Goal: Transaction & Acquisition: Purchase product/service

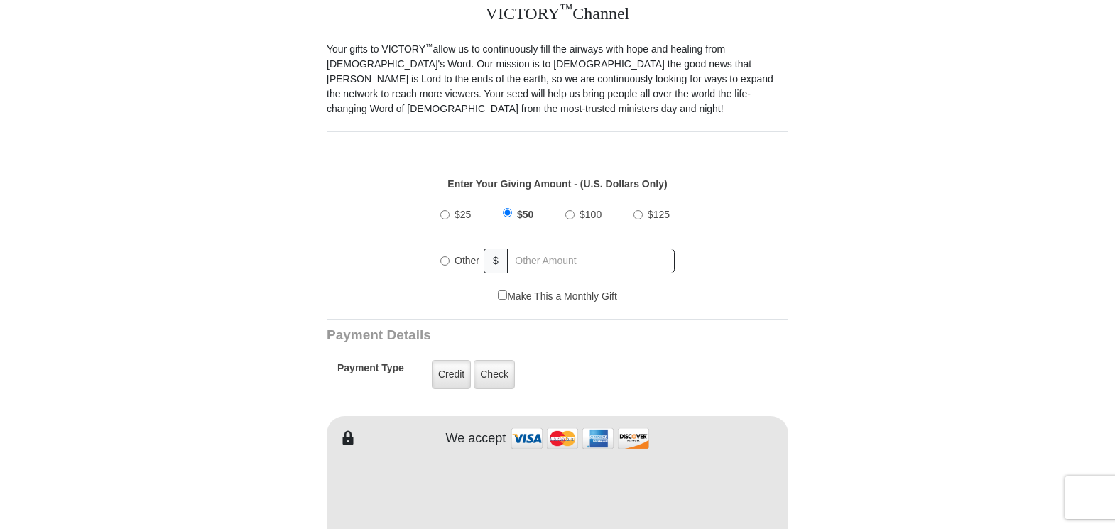
scroll to position [426, 0]
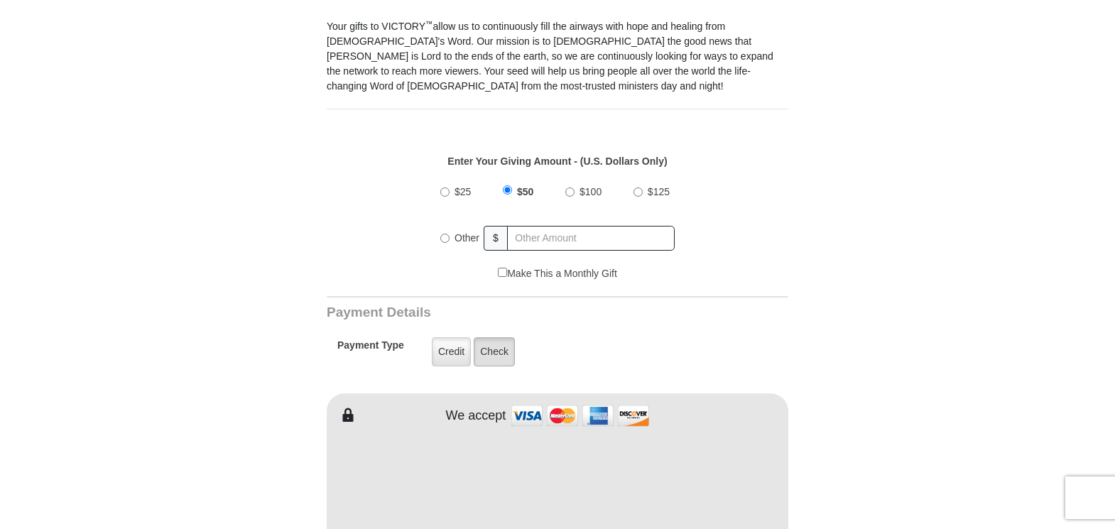
click at [496, 337] on label "Check" at bounding box center [494, 351] width 41 height 29
click at [0, 0] on input "Check" at bounding box center [0, 0] width 0 height 0
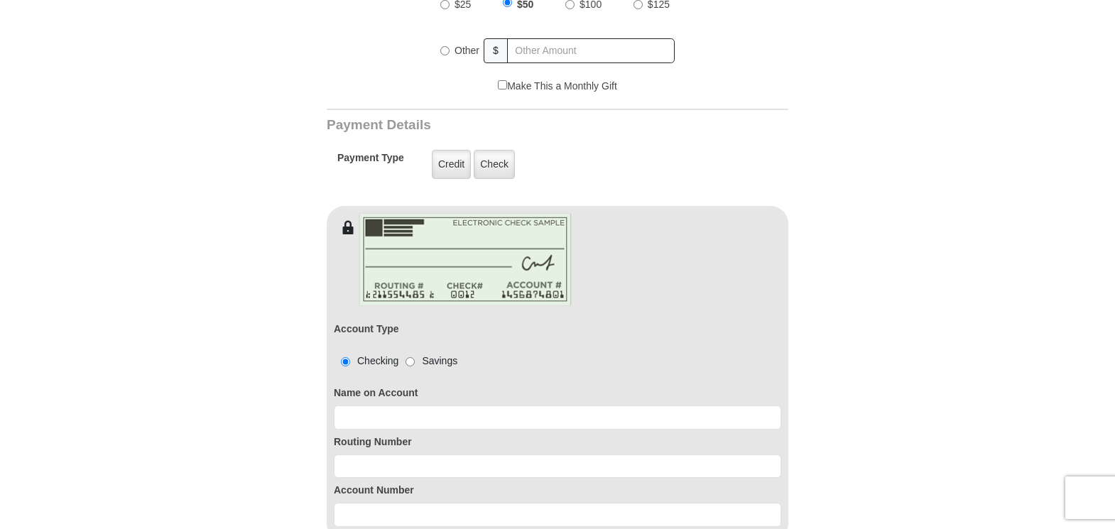
scroll to position [639, 0]
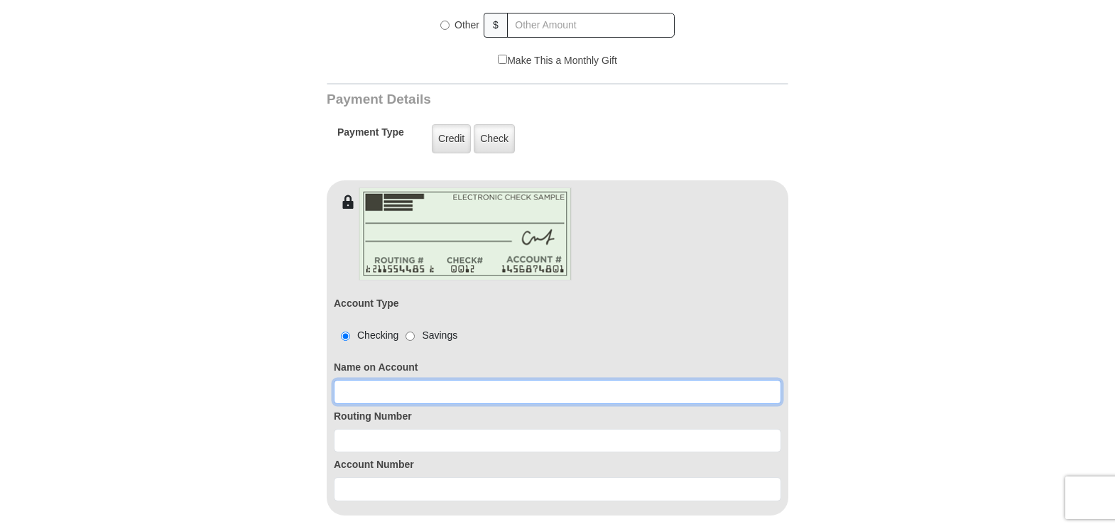
click at [404, 382] on input at bounding box center [558, 392] width 448 height 24
type input "Doug Brinegar"
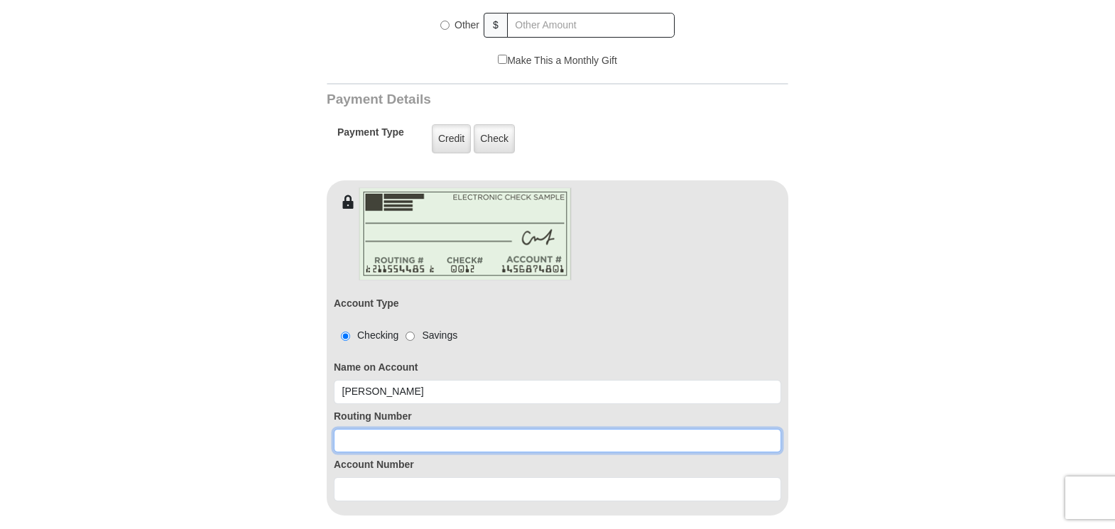
click at [480, 429] on input at bounding box center [558, 441] width 448 height 24
type input "243374218"
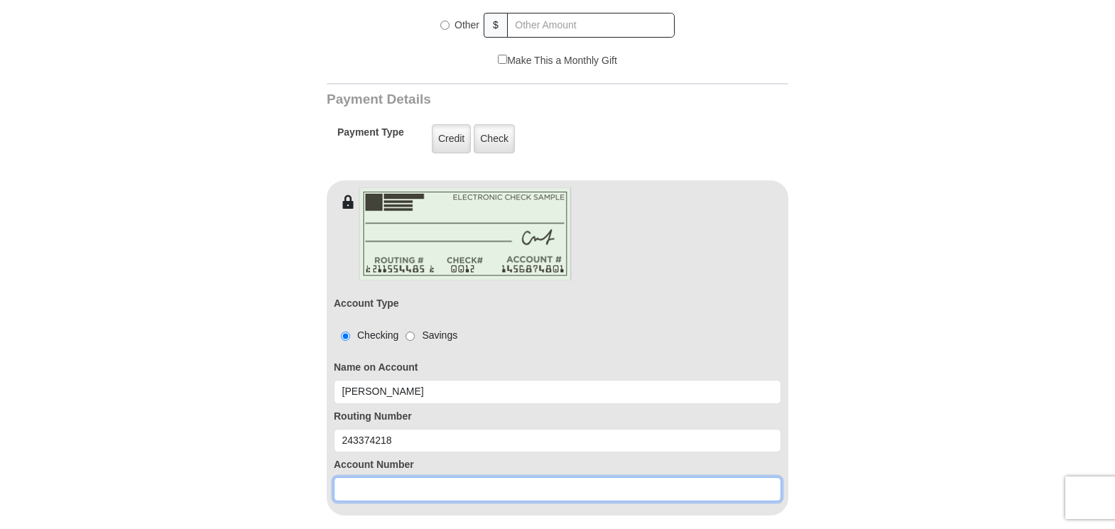
click at [386, 477] on input at bounding box center [558, 489] width 448 height 24
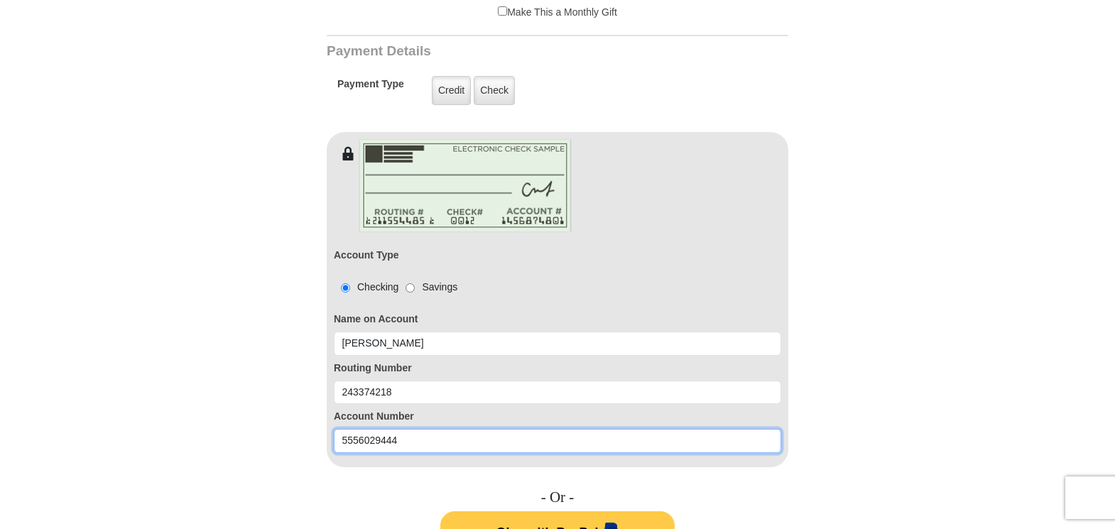
scroll to position [782, 0]
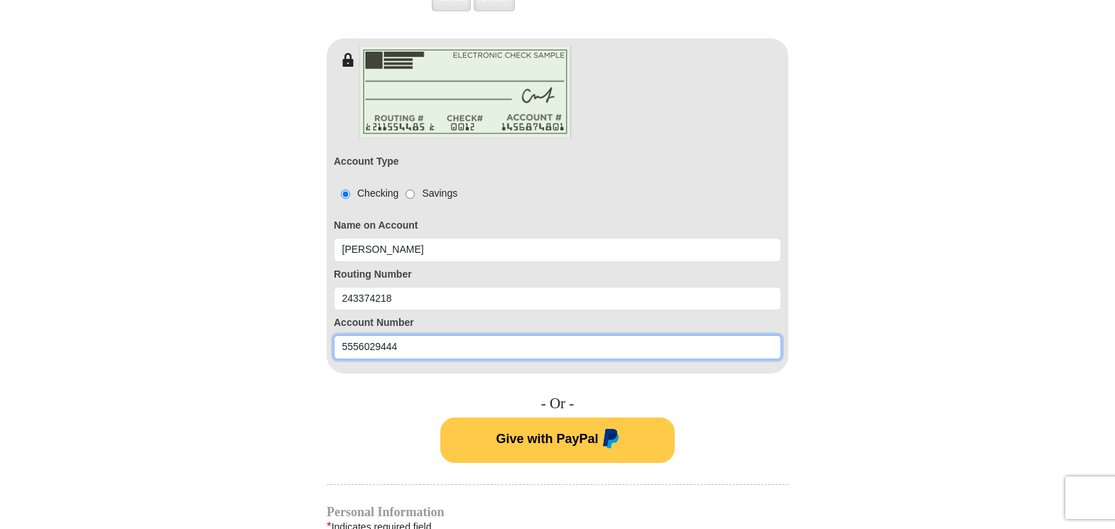
type input "5556029444"
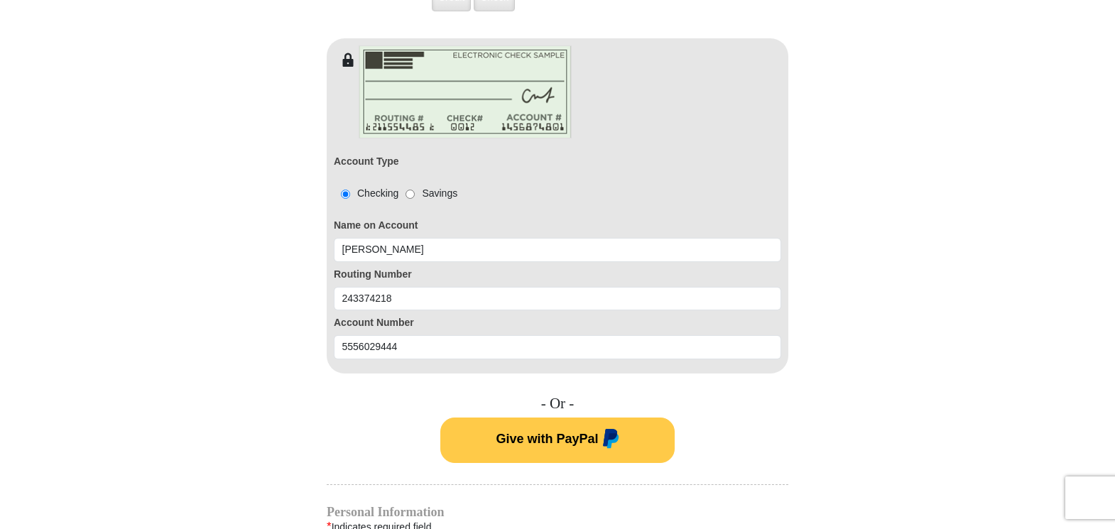
click at [519, 431] on span "Give with PayPal" at bounding box center [547, 438] width 102 height 14
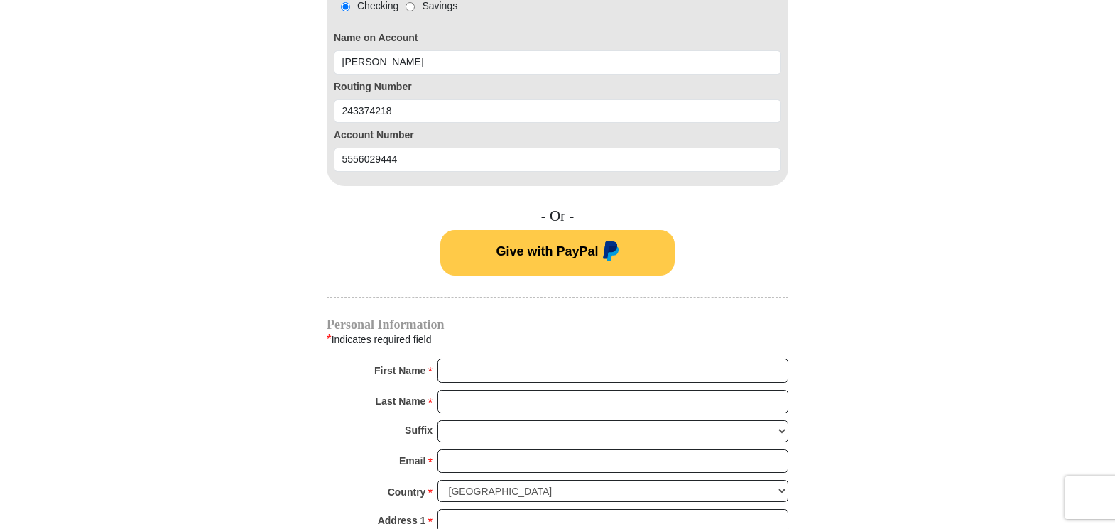
scroll to position [995, 0]
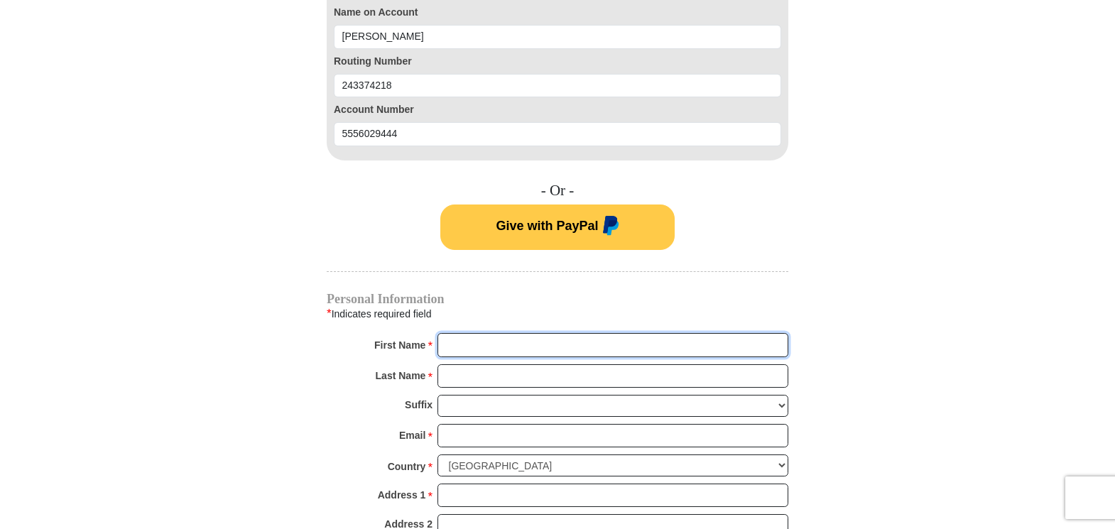
click at [470, 333] on input "First Name *" at bounding box center [613, 345] width 351 height 24
type input "Doug & Debbie"
type input "Brinegar"
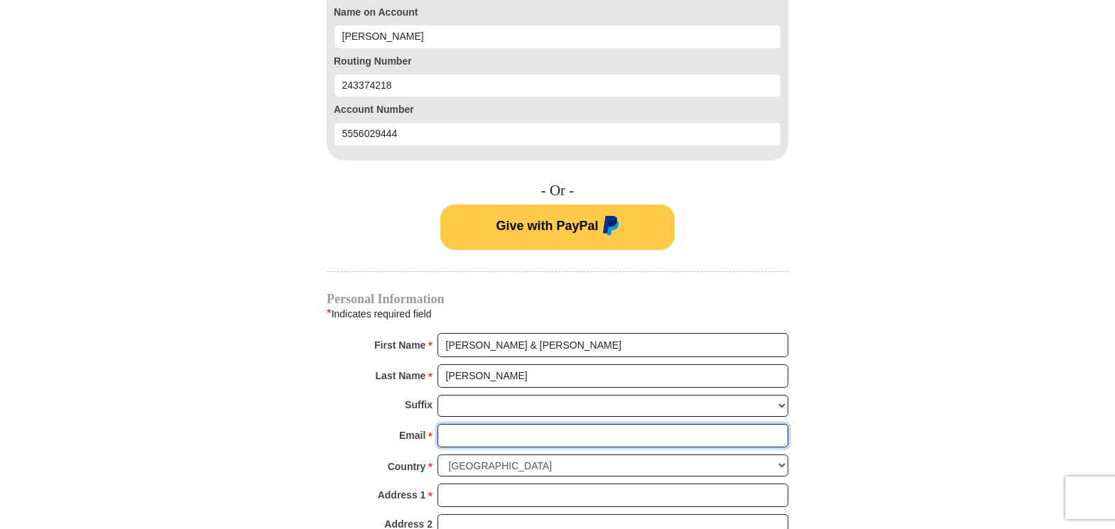
type input "dcjcreative@gmail.com"
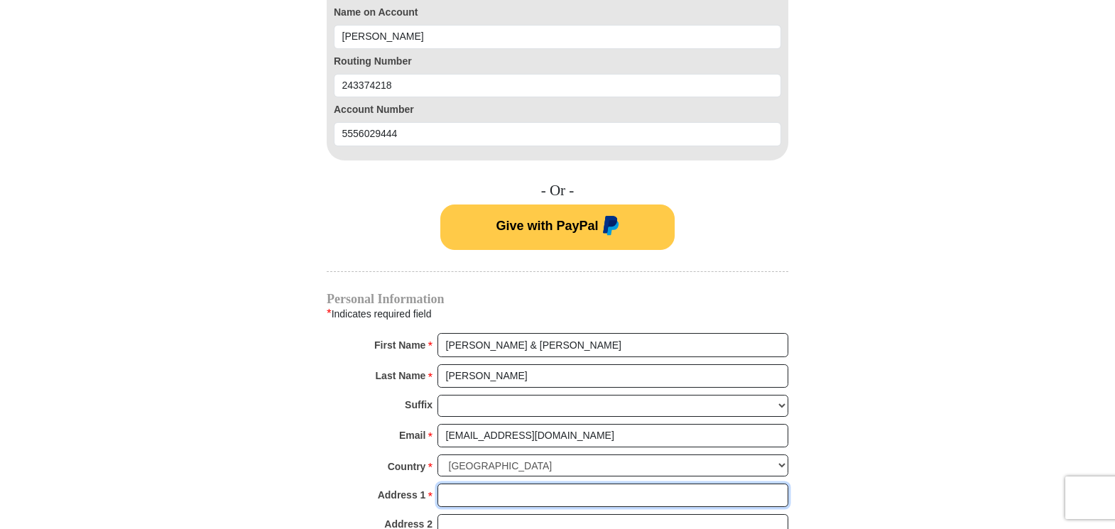
type input "712 South Dixie Drive"
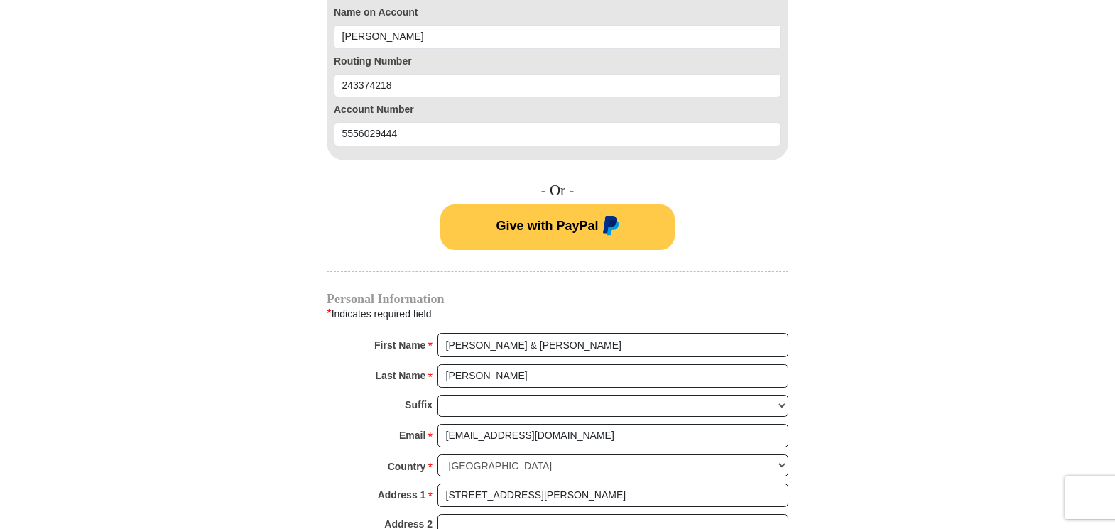
type input "NORTH WEBSTER"
select select "IN"
type input "46555"
type input "5745182710"
click at [573, 424] on input "dcjcreative@gmail.com" at bounding box center [613, 436] width 351 height 24
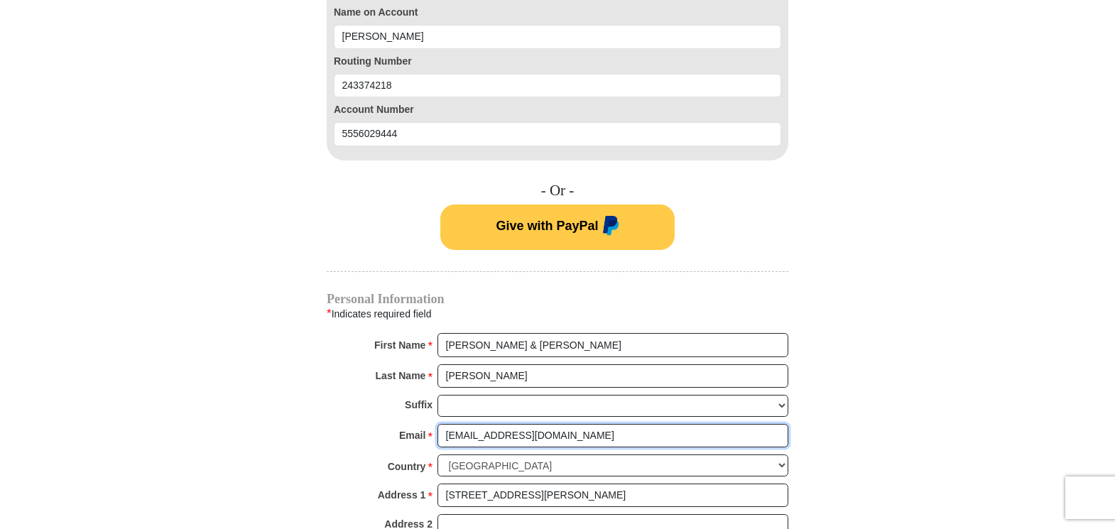
type input "ddgiving777@gmail.com"
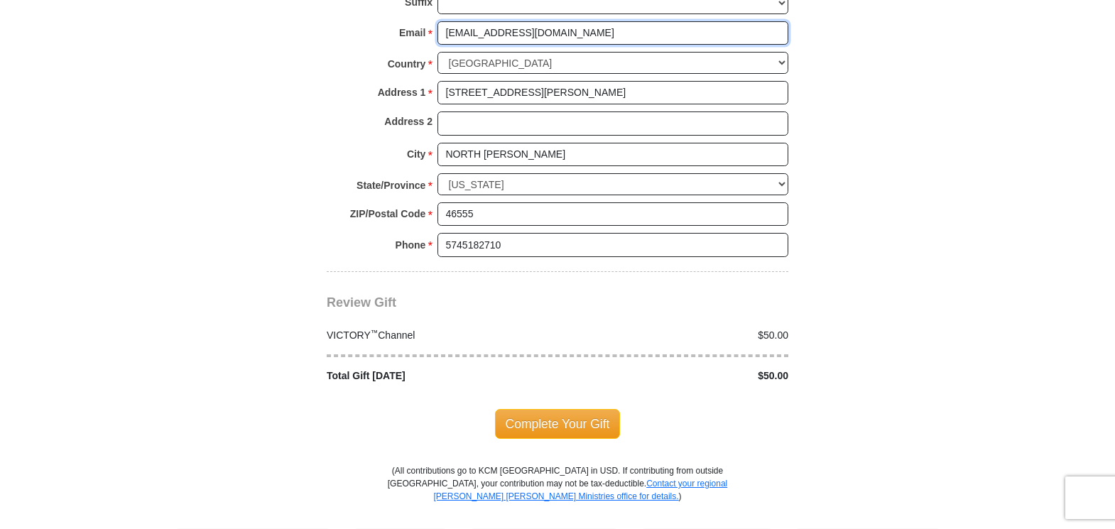
scroll to position [1421, 0]
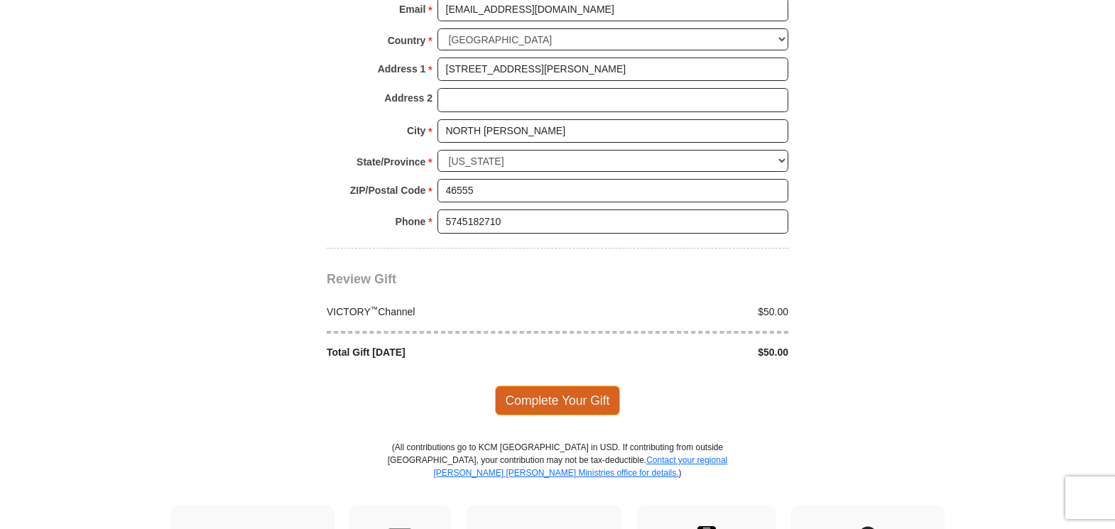
click at [556, 386] on span "Complete Your Gift" at bounding box center [558, 401] width 126 height 30
